Goal: Transaction & Acquisition: Purchase product/service

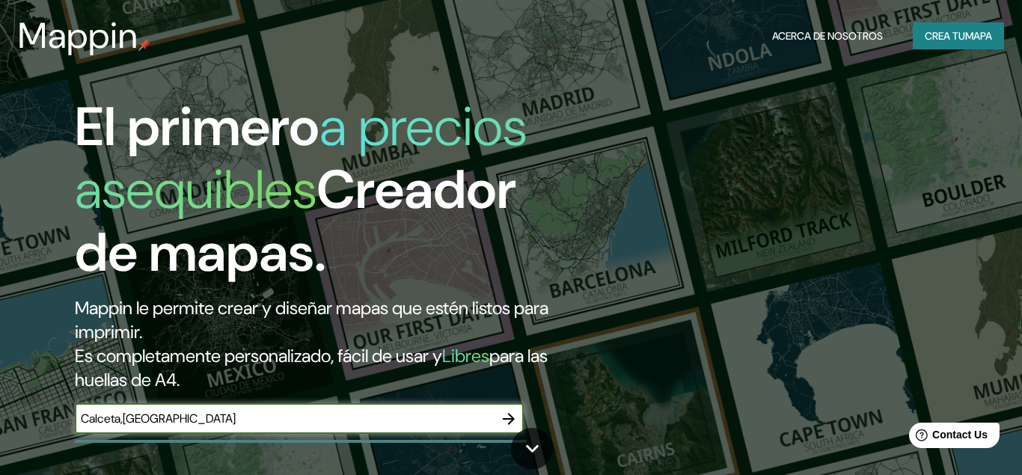
type input "Calceta,[GEOGRAPHIC_DATA]"
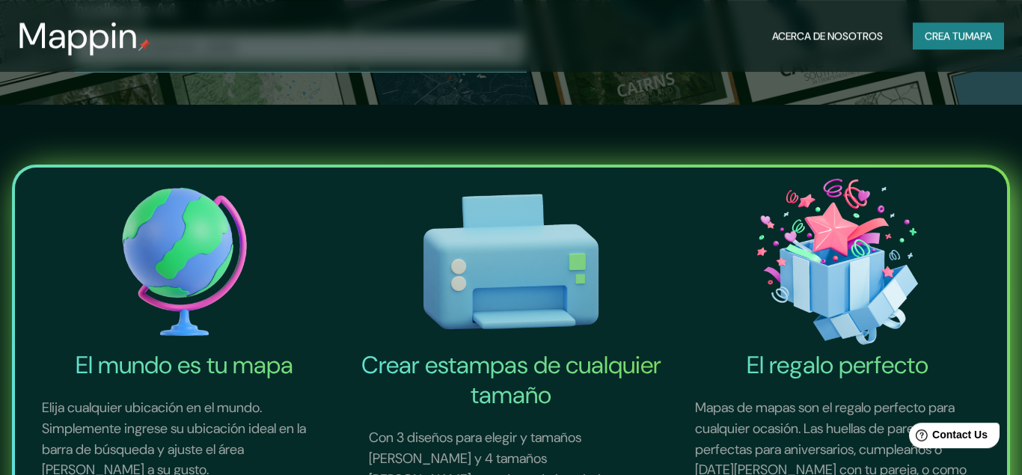
scroll to position [213, 0]
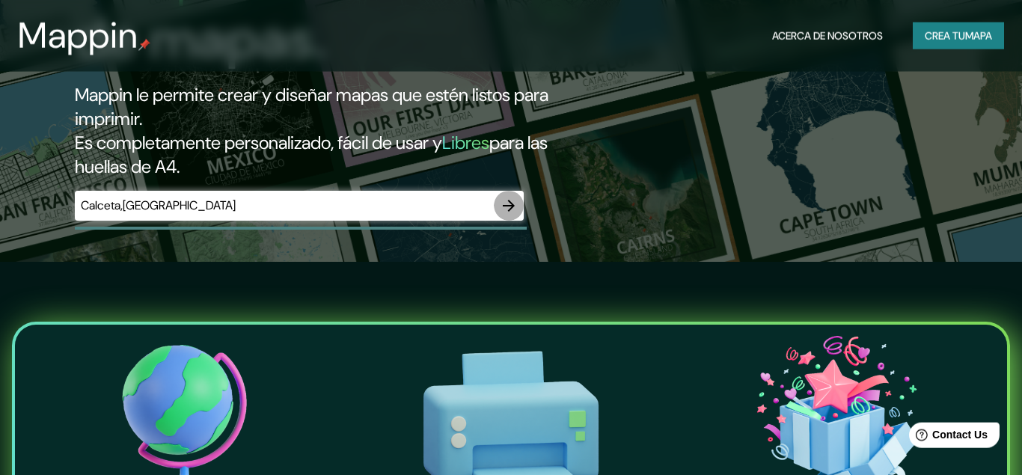
click at [508, 198] on icon "button" at bounding box center [509, 206] width 18 height 18
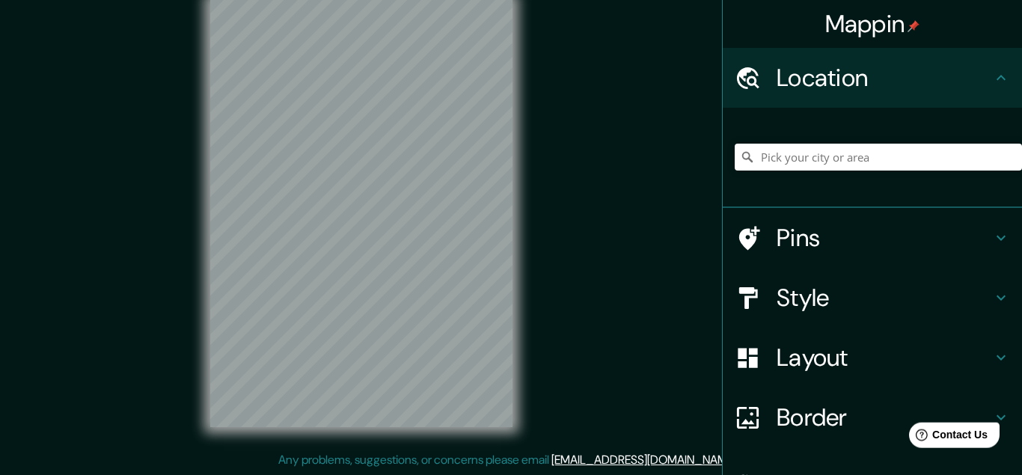
scroll to position [25, 0]
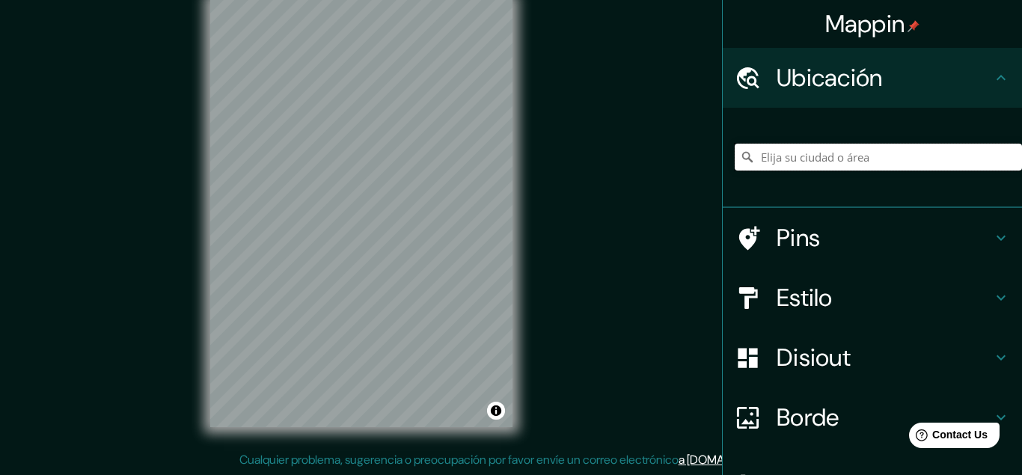
click at [816, 153] on input "Pick your city or area" at bounding box center [878, 157] width 287 height 27
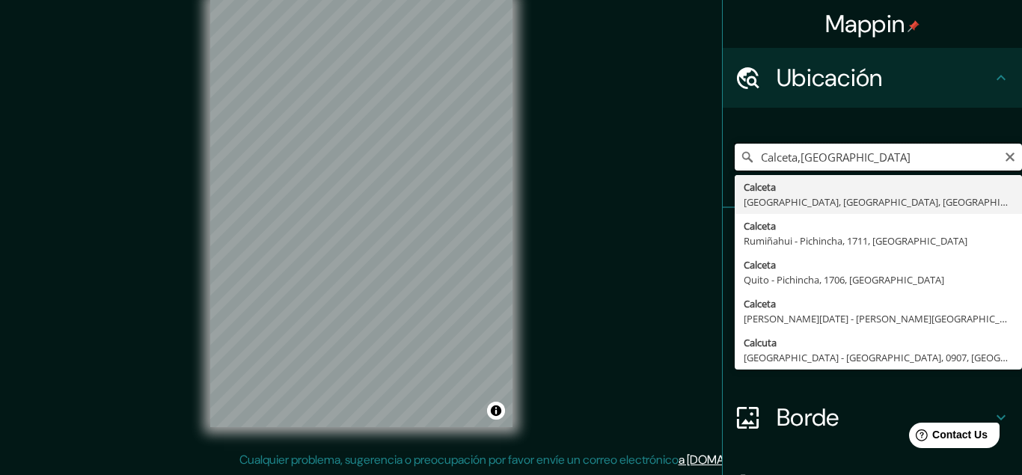
click at [803, 157] on input "Calceta,[GEOGRAPHIC_DATA]" at bounding box center [878, 157] width 287 height 27
type input "Calceta, [GEOGRAPHIC_DATA], [GEOGRAPHIC_DATA], [GEOGRAPHIC_DATA]"
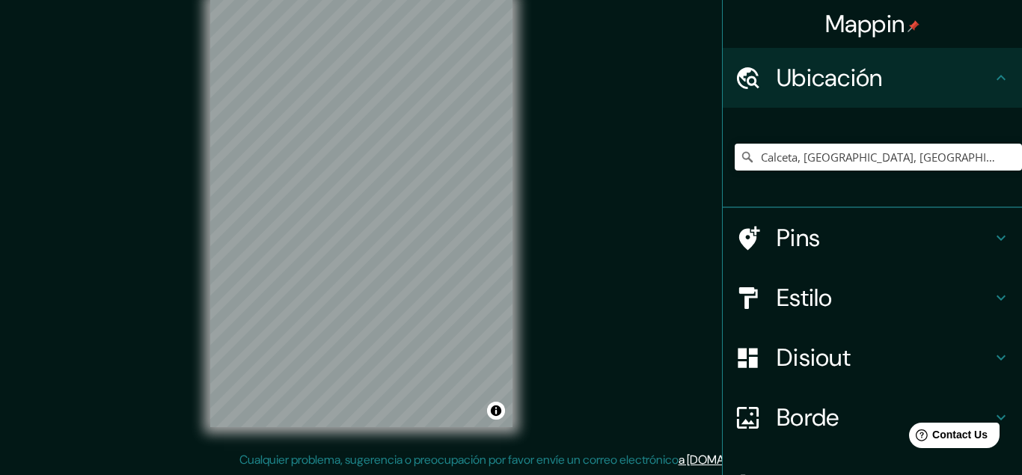
click at [789, 242] on h4 "Pins" at bounding box center [885, 238] width 216 height 30
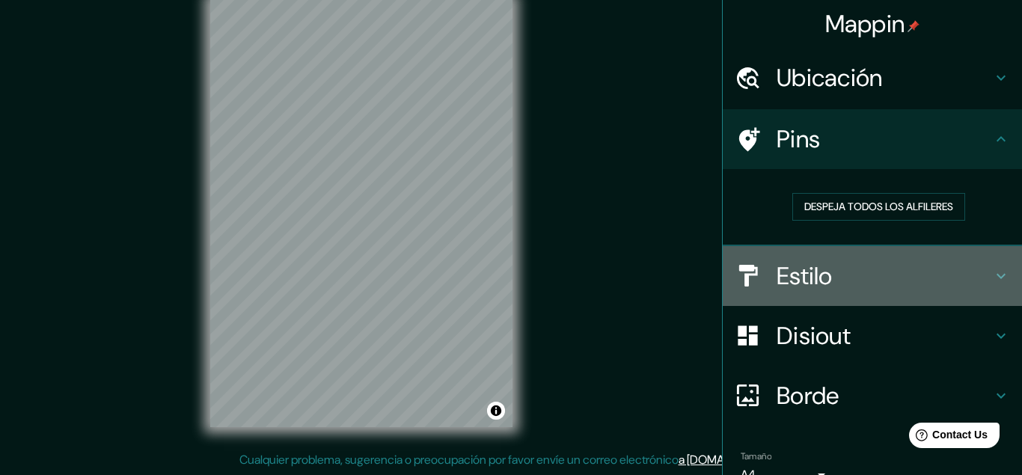
click at [787, 284] on h4 "Estilo" at bounding box center [885, 276] width 216 height 30
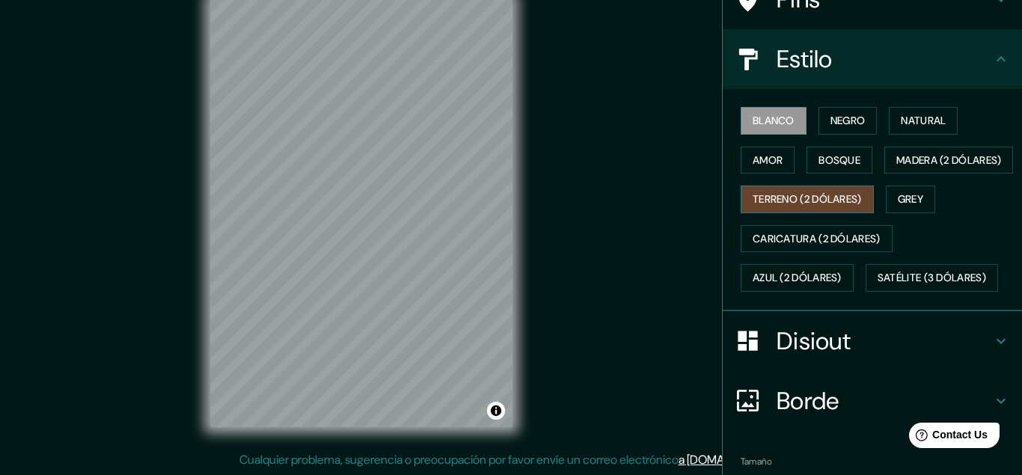
scroll to position [141, 0]
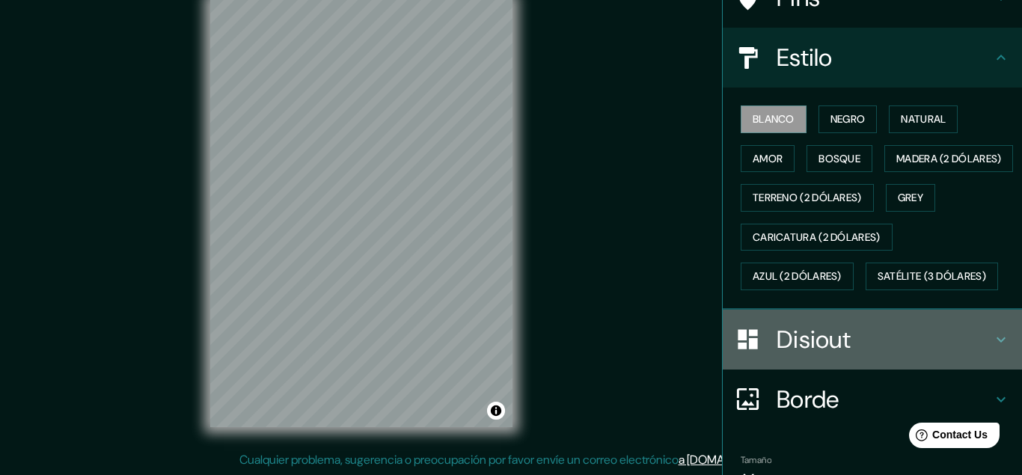
click at [770, 352] on div at bounding box center [756, 339] width 42 height 26
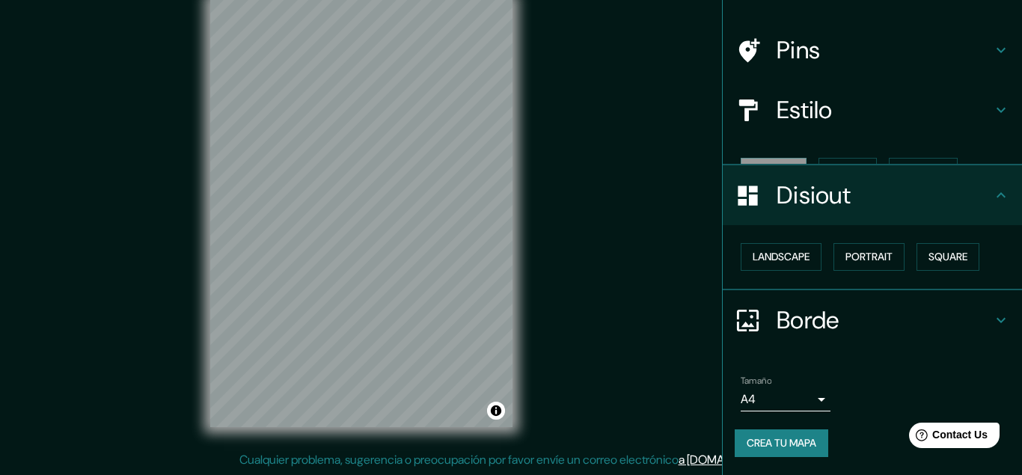
scroll to position [62, 0]
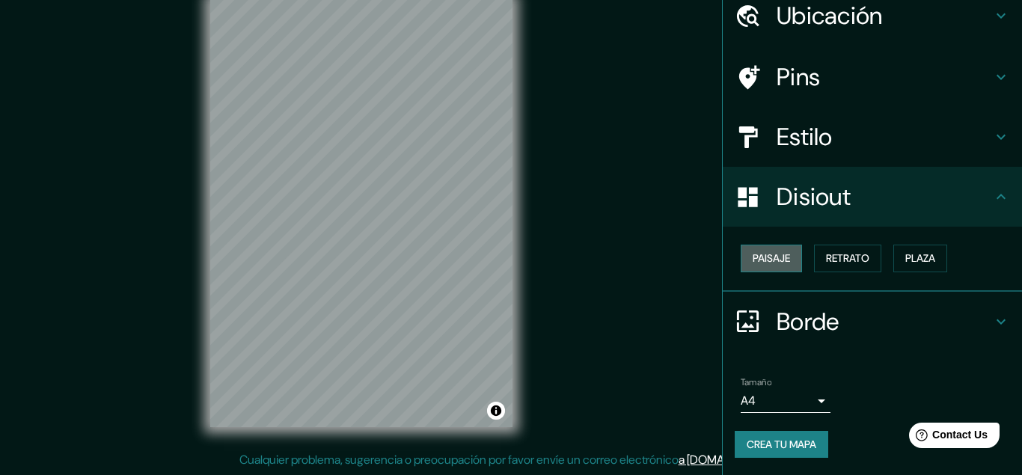
click at [768, 262] on button "Paisaje" at bounding box center [771, 259] width 61 height 28
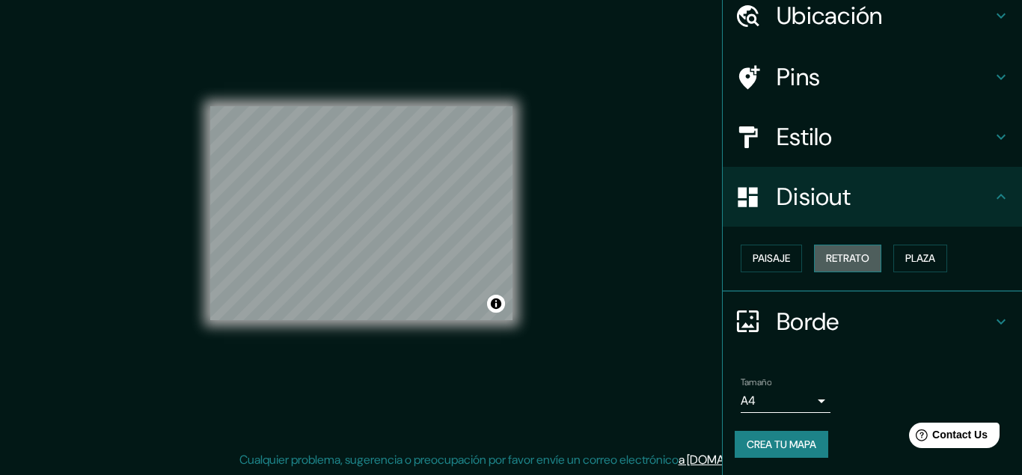
click at [838, 253] on button "Retrato" at bounding box center [847, 259] width 67 height 28
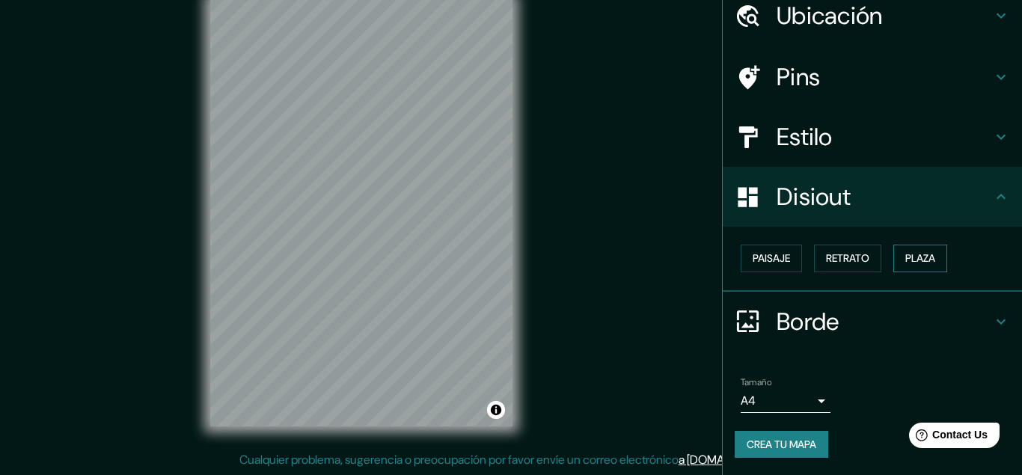
click at [913, 257] on button "Plaza" at bounding box center [921, 259] width 54 height 28
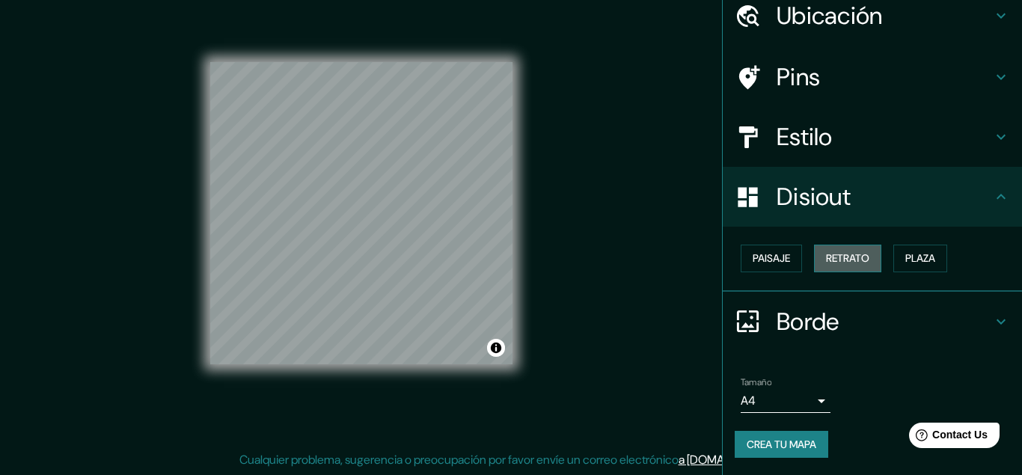
click at [870, 257] on button "Retrato" at bounding box center [847, 259] width 67 height 28
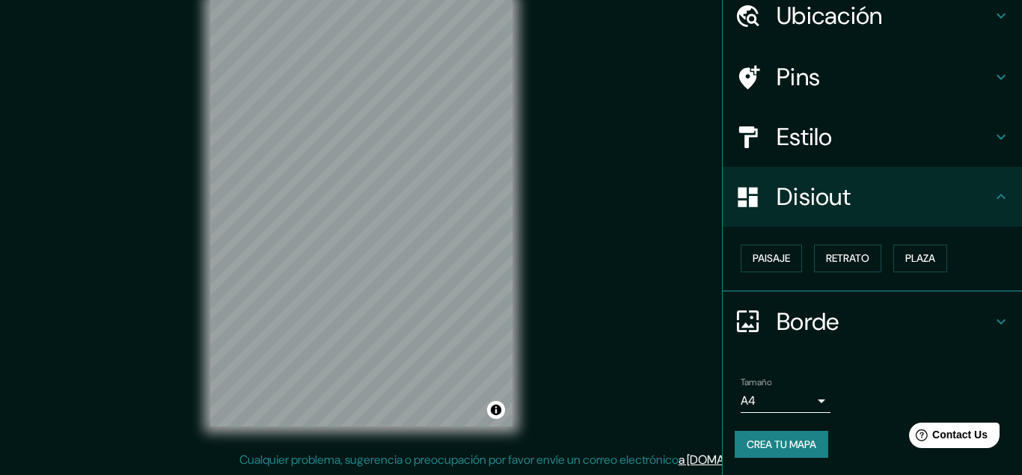
scroll to position [63, 0]
click at [688, 361] on div "Mappin Ubicación Calceta, [GEOGRAPHIC_DATA], [GEOGRAPHIC_DATA], [GEOGRAPHIC_DAT…" at bounding box center [511, 225] width 1022 height 500
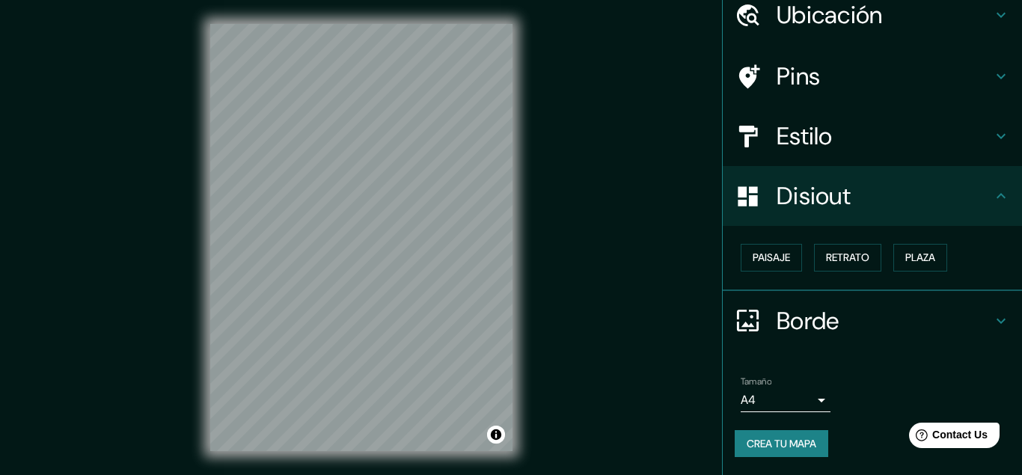
scroll to position [0, 0]
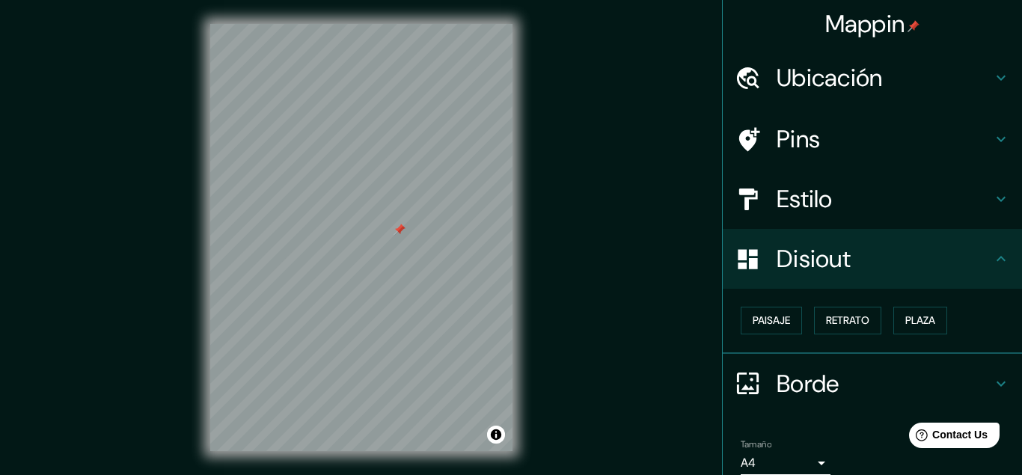
click at [399, 231] on div at bounding box center [400, 230] width 12 height 12
click at [776, 467] on body "Mappin Ubicación Calceta, [GEOGRAPHIC_DATA], [GEOGRAPHIC_DATA], [GEOGRAPHIC_DAT…" at bounding box center [511, 237] width 1022 height 475
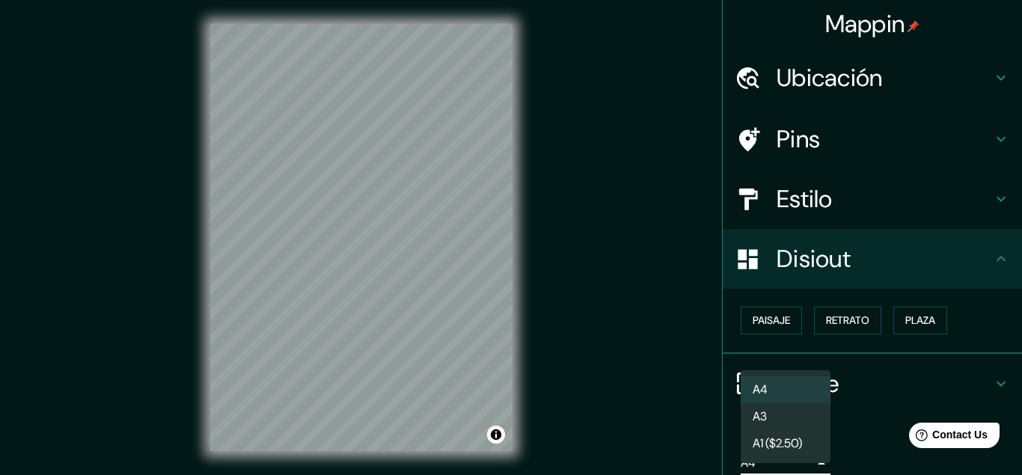
click at [769, 418] on li "A3" at bounding box center [786, 416] width 90 height 27
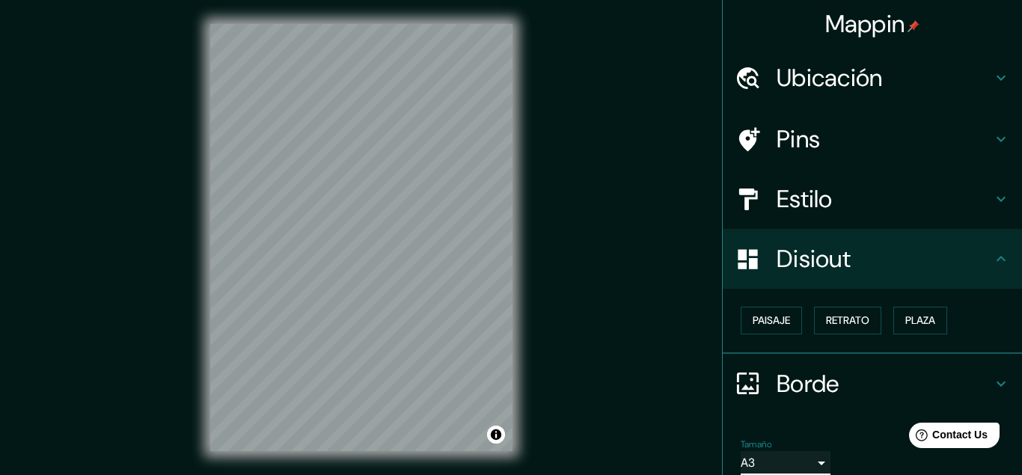
type input "a4"
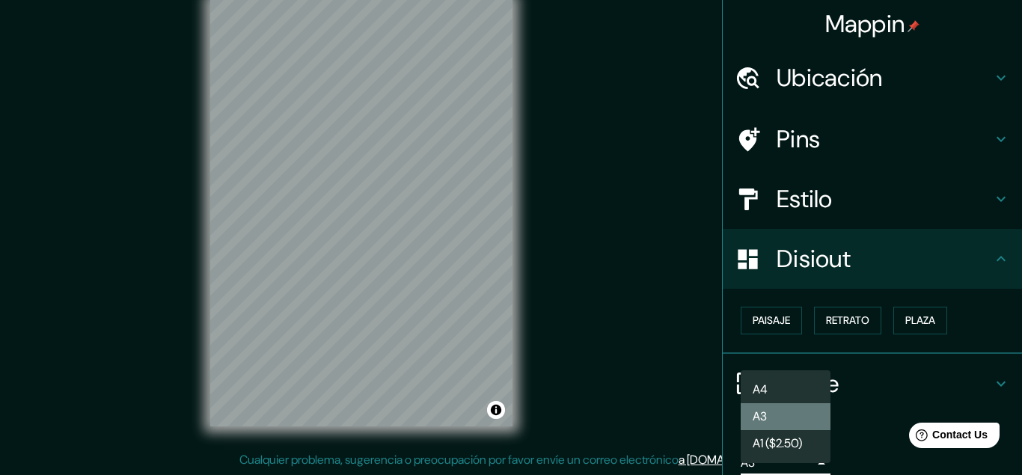
click at [774, 412] on li "A3" at bounding box center [786, 416] width 90 height 27
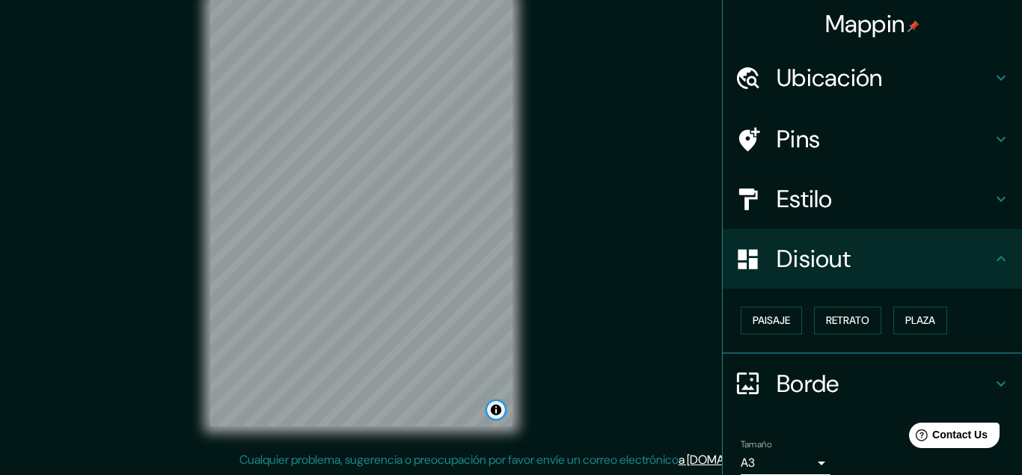
click at [493, 412] on button "Toggle attribution" at bounding box center [496, 410] width 18 height 18
click at [497, 309] on div at bounding box center [498, 307] width 12 height 12
